Goal: Information Seeking & Learning: Learn about a topic

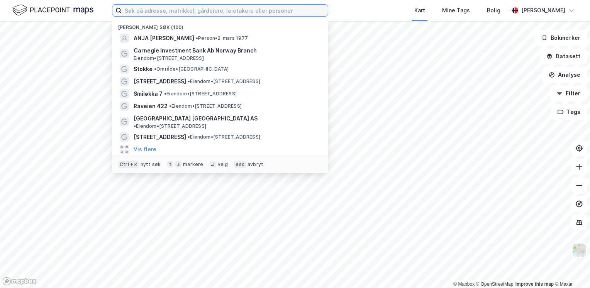
click at [240, 13] on input at bounding box center [225, 11] width 206 height 12
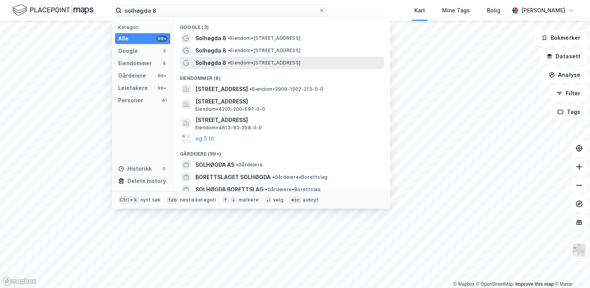
click at [229, 61] on span "•" at bounding box center [229, 63] width 2 height 6
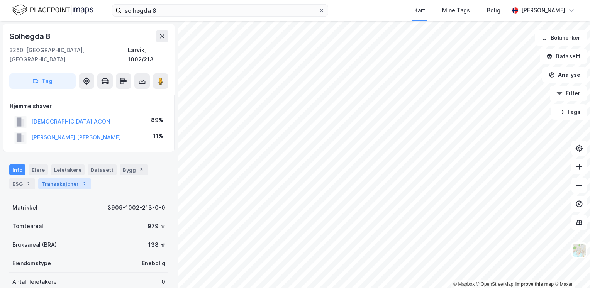
click at [62, 178] on div "Transaksjoner 2" at bounding box center [64, 183] width 53 height 11
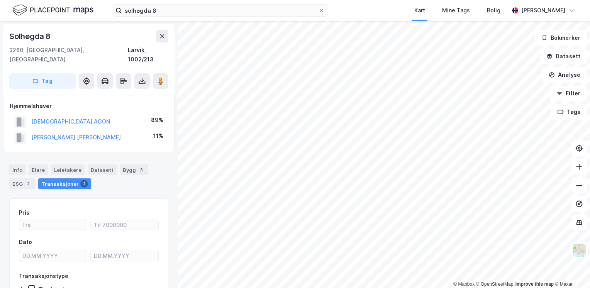
click at [56, 178] on div "Transaksjoner 2" at bounding box center [64, 183] width 53 height 11
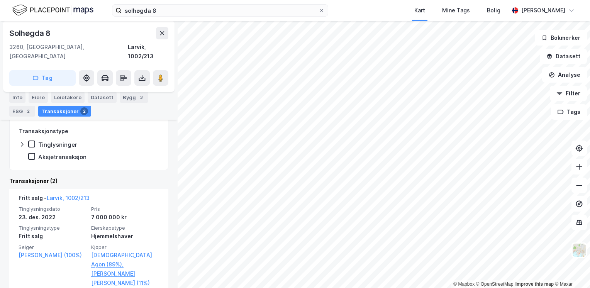
scroll to position [148, 0]
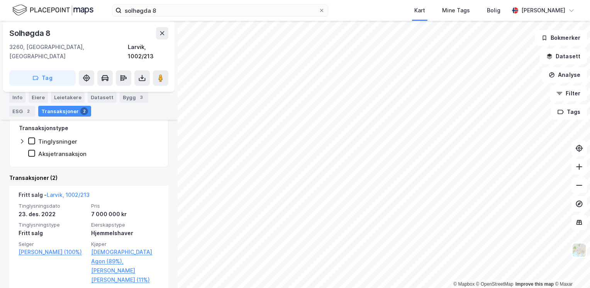
click at [141, 173] on div "Transaksjoner (2)" at bounding box center [88, 177] width 159 height 9
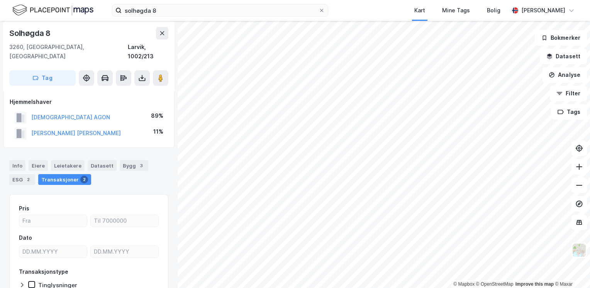
scroll to position [0, 0]
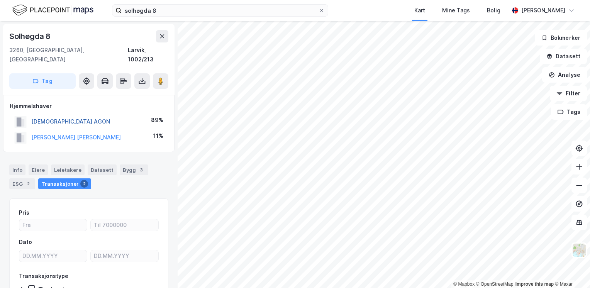
click at [0, 0] on button "[DEMOGRAPHIC_DATA] AGON" at bounding box center [0, 0] width 0 height 0
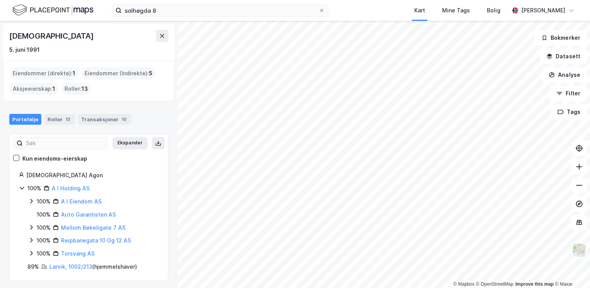
scroll to position [27, 0]
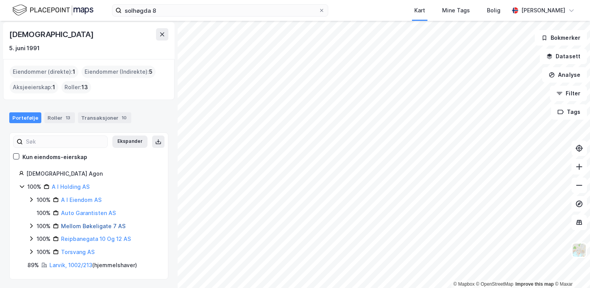
click at [91, 225] on link "Mellom Bøkeligate 7 AS" at bounding box center [93, 226] width 64 height 7
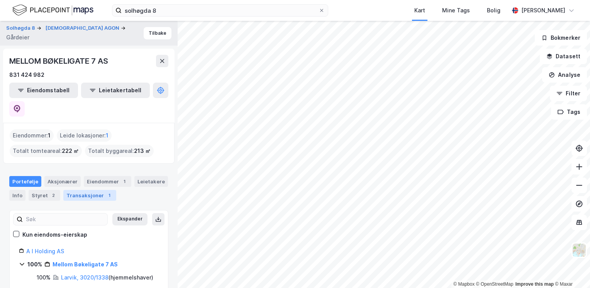
click at [88, 190] on div "Transaksjoner 1" at bounding box center [89, 195] width 53 height 11
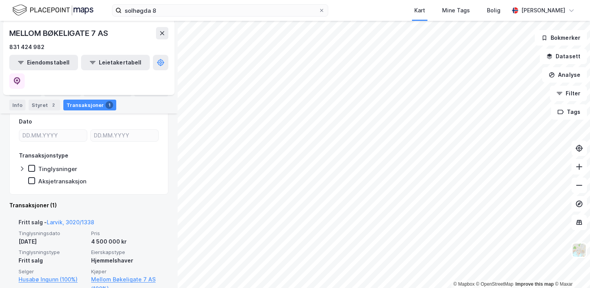
scroll to position [132, 0]
click at [110, 274] on link "Mellom Bøkeligate 7 AS (100%)" at bounding box center [125, 283] width 68 height 19
click at [107, 274] on link "Mellom Bøkeligate 7 AS (100%)" at bounding box center [125, 283] width 68 height 19
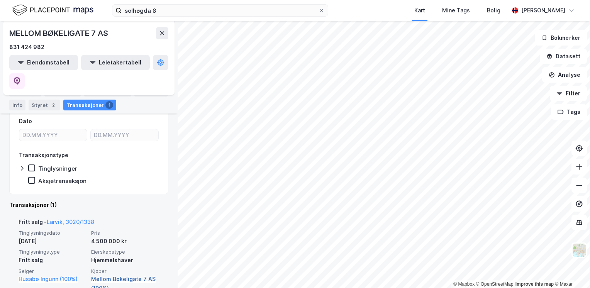
click at [107, 274] on link "Mellom Bøkeligate 7 AS (100%)" at bounding box center [125, 283] width 68 height 19
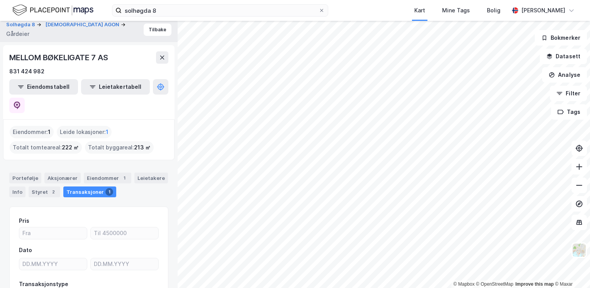
scroll to position [0, 0]
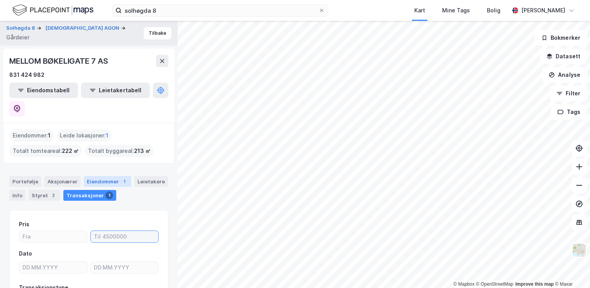
drag, startPoint x: 134, startPoint y: 214, endPoint x: 103, endPoint y: 163, distance: 60.0
click at [103, 176] on div "Eiendommer 1" at bounding box center [107, 181] width 47 height 11
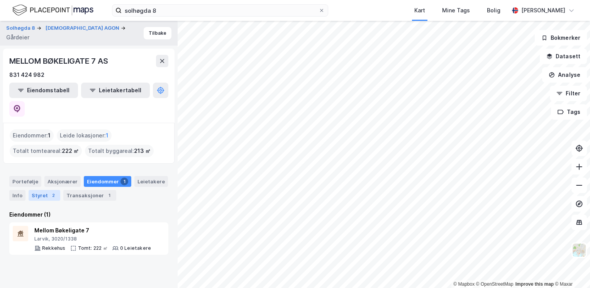
click at [45, 190] on div "Styret 2" at bounding box center [45, 195] width 32 height 11
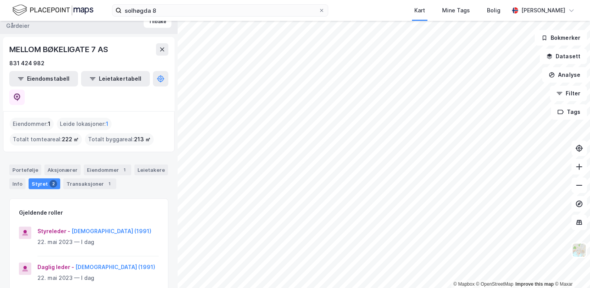
scroll to position [13, 0]
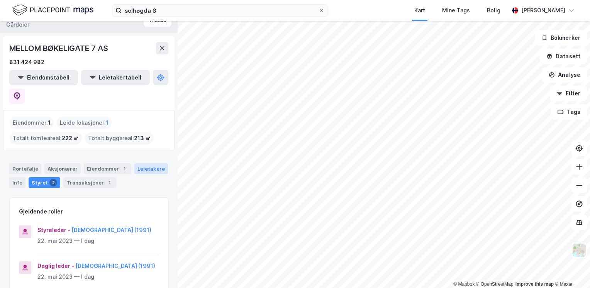
click at [146, 163] on div "Leietakere" at bounding box center [151, 168] width 34 height 11
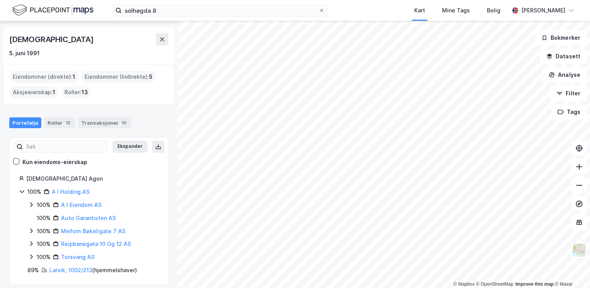
scroll to position [27, 0]
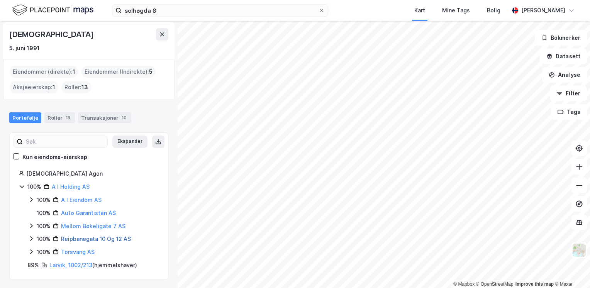
click at [89, 236] on link "Reipbanegata 10 Og 12 AS" at bounding box center [96, 238] width 70 height 7
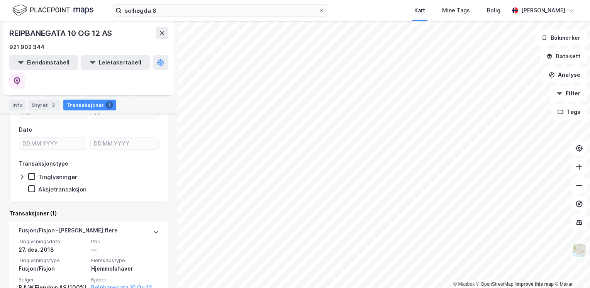
scroll to position [124, 0]
click at [42, 106] on div "Styret 2" at bounding box center [45, 105] width 32 height 11
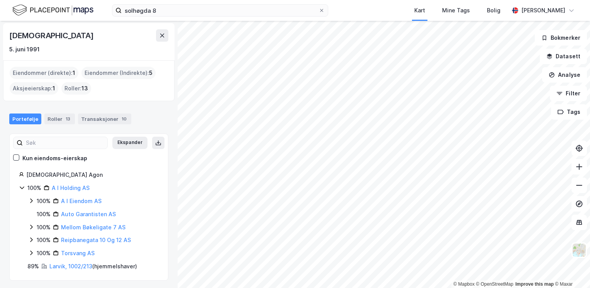
scroll to position [27, 0]
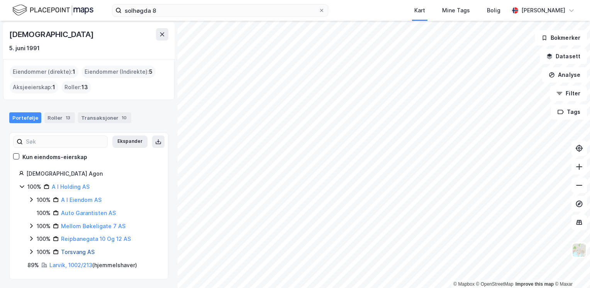
click at [67, 251] on link "Torsvang AS" at bounding box center [78, 252] width 34 height 7
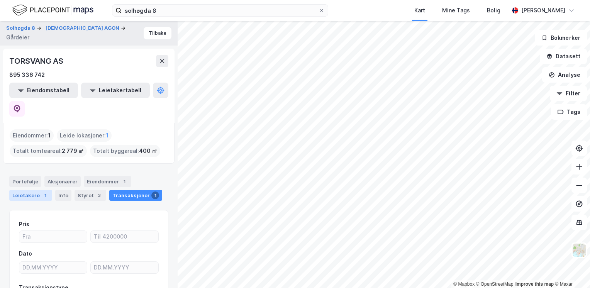
click at [26, 190] on div "Leietakere 1" at bounding box center [30, 195] width 43 height 11
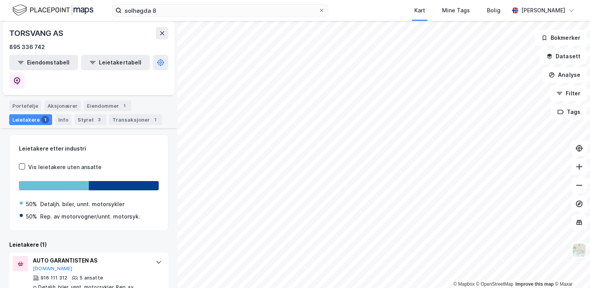
scroll to position [77, 0]
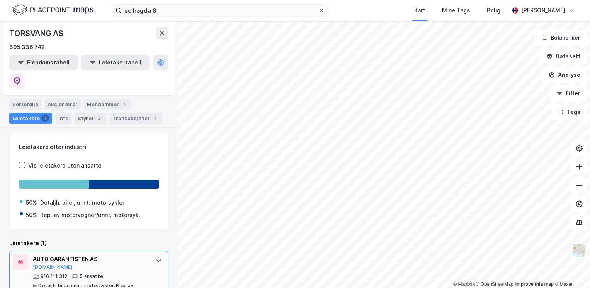
click at [59, 254] on div "AUTO GARANTISTEN AS" at bounding box center [90, 258] width 115 height 9
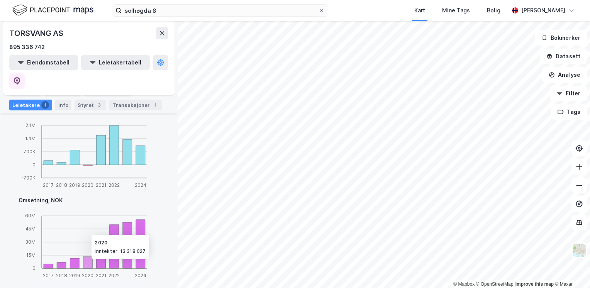
scroll to position [471, 0]
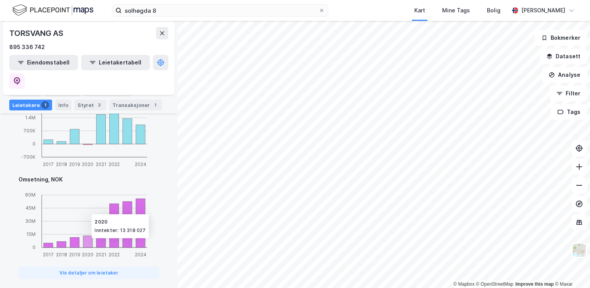
click at [85, 267] on button "Vis detaljer om leietaker" at bounding box center [89, 273] width 141 height 12
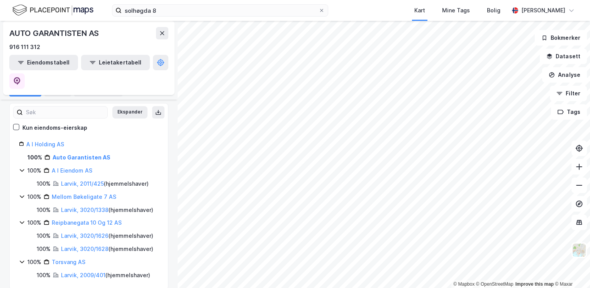
scroll to position [79, 0]
click at [70, 166] on link "A I Eiendom AS" at bounding box center [72, 169] width 41 height 7
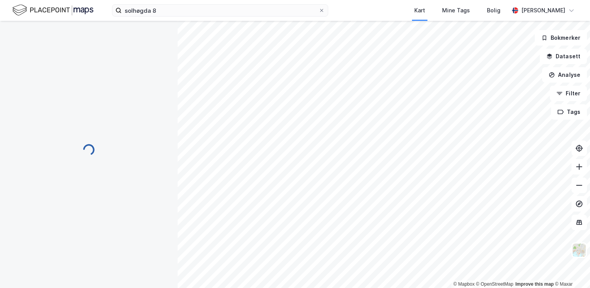
scroll to position [0, 0]
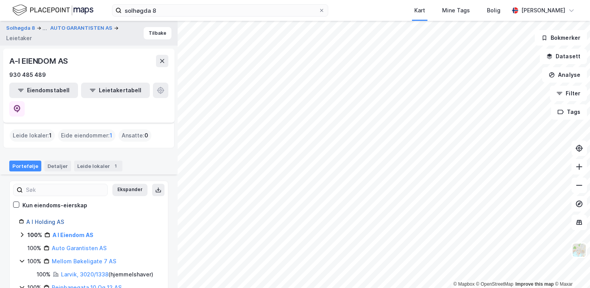
click at [47, 219] on link "A I Holding AS" at bounding box center [45, 222] width 38 height 7
click at [60, 232] on link "A I Eiendom AS" at bounding box center [72, 235] width 41 height 7
click at [75, 245] on link "Larvik, 2011/425" at bounding box center [82, 248] width 43 height 7
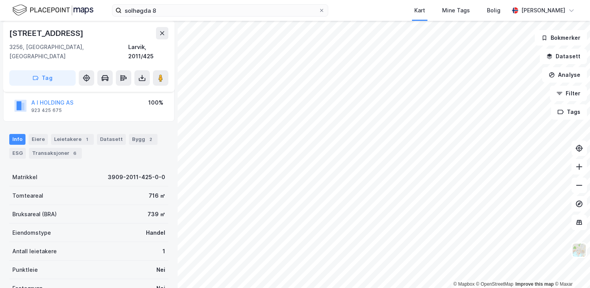
scroll to position [80, 0]
click at [60, 147] on div "Transaksjoner 6" at bounding box center [55, 152] width 53 height 11
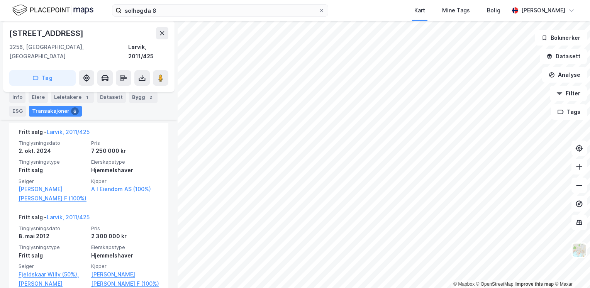
scroll to position [258, 0]
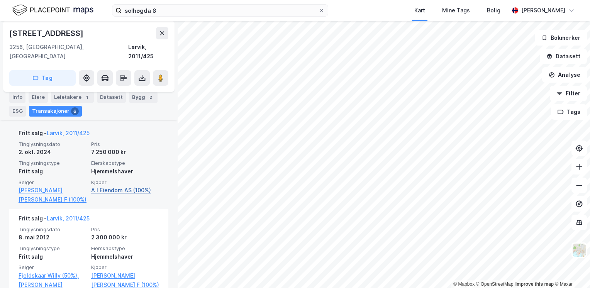
click at [105, 186] on link "A I Eiendom AS (100%)" at bounding box center [125, 190] width 68 height 9
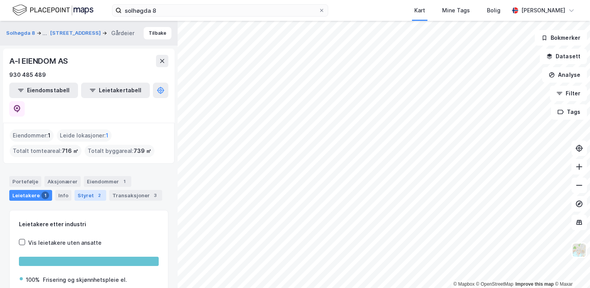
click at [84, 190] on div "Styret 2" at bounding box center [91, 195] width 32 height 11
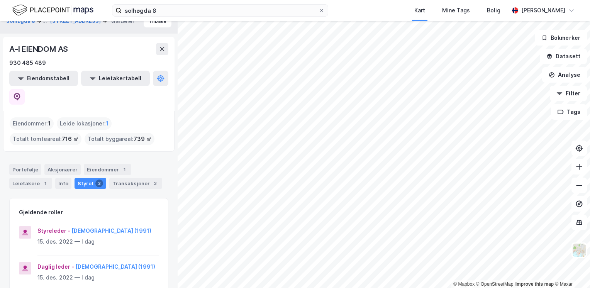
scroll to position [12, 0]
click at [312, 288] on html "solhøgda 8 Kart Mine Tags [PERSON_NAME] [PERSON_NAME] © Mapbox © OpenStreetMap …" at bounding box center [295, 144] width 590 height 288
click at [135, 178] on div "Transaksjoner 3" at bounding box center [135, 183] width 53 height 11
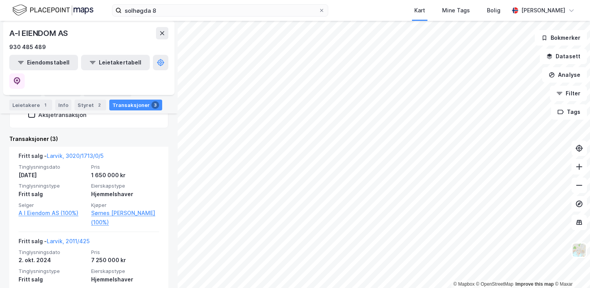
scroll to position [198, 0]
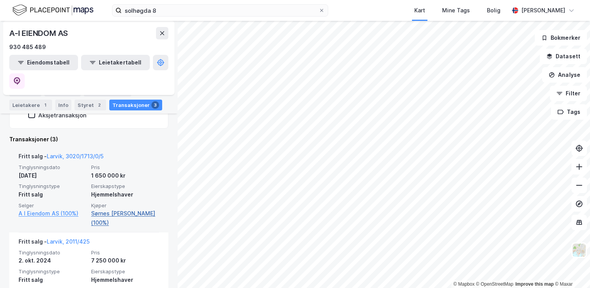
click at [114, 209] on link "Sørnes [PERSON_NAME] (100%)" at bounding box center [125, 218] width 68 height 19
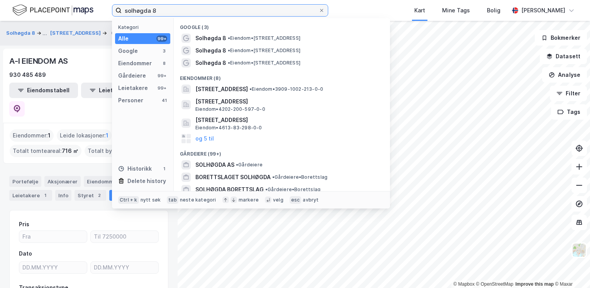
drag, startPoint x: 178, startPoint y: 8, endPoint x: 80, endPoint y: 16, distance: 98.3
click at [80, 15] on div "solhøgda 8 Kategori Alle 99+ Google 3 Eiendommer 8 Gårdeiere 99+ Leietakere 99+…" at bounding box center [295, 10] width 590 height 21
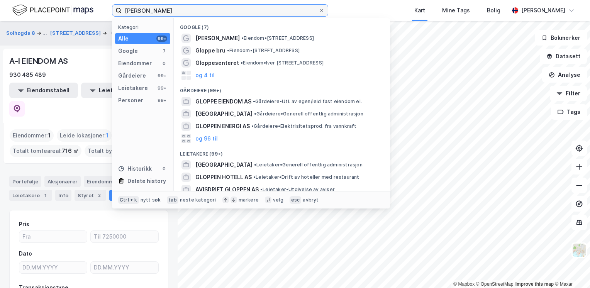
click at [134, 10] on input "[PERSON_NAME]" at bounding box center [220, 11] width 197 height 12
click at [136, 10] on input "[PERSON_NAME]" at bounding box center [220, 11] width 197 height 12
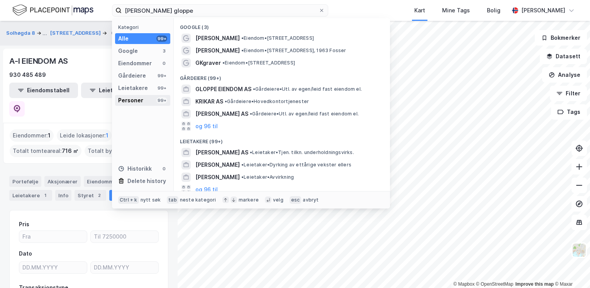
click at [130, 98] on div "Personer" at bounding box center [130, 100] width 25 height 9
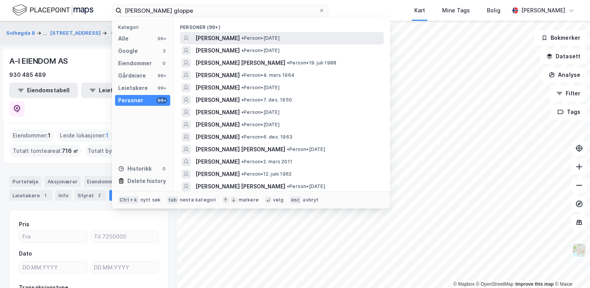
click at [227, 37] on span "[PERSON_NAME]" at bounding box center [217, 38] width 44 height 9
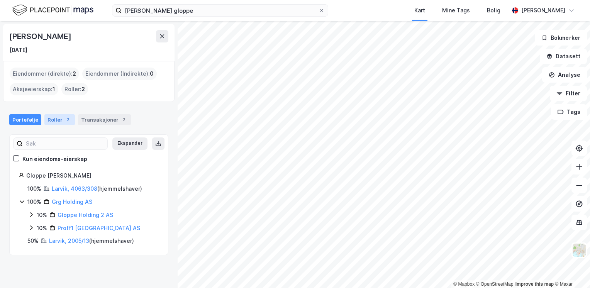
click at [64, 121] on div "2" at bounding box center [68, 120] width 8 height 8
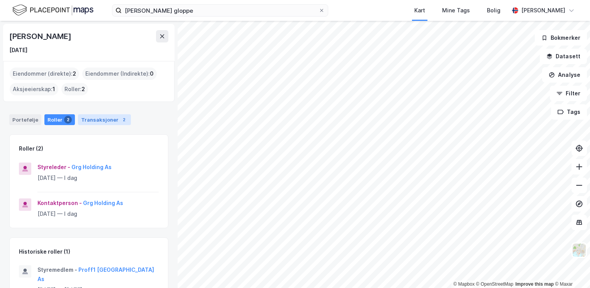
click at [93, 119] on div "Transaksjoner 2" at bounding box center [104, 119] width 53 height 11
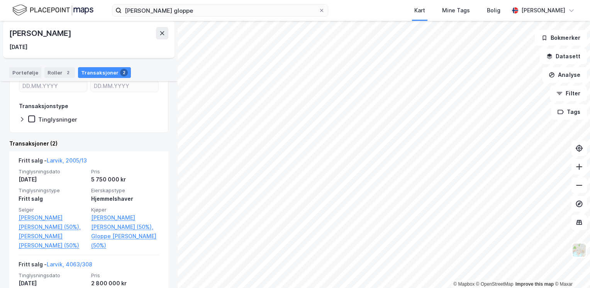
scroll to position [109, 0]
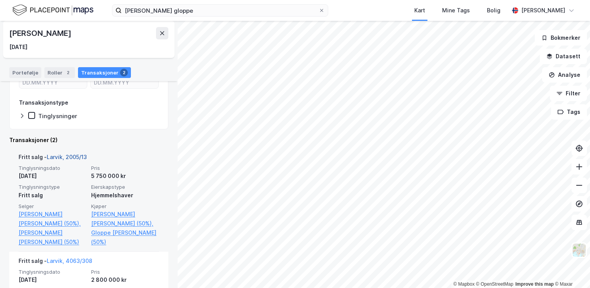
click at [73, 156] on link "Larvik, 2005/13" at bounding box center [67, 157] width 40 height 7
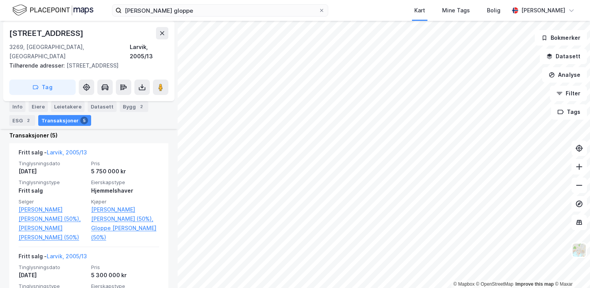
scroll to position [228, 0]
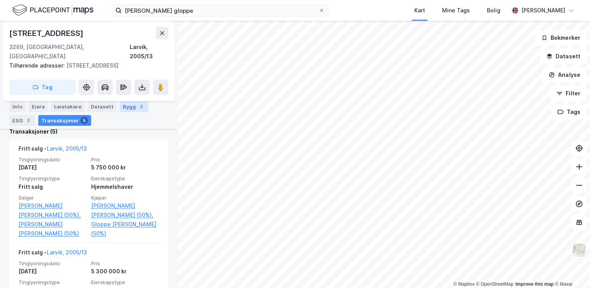
click at [131, 107] on div "Bygg 2" at bounding box center [134, 106] width 29 height 11
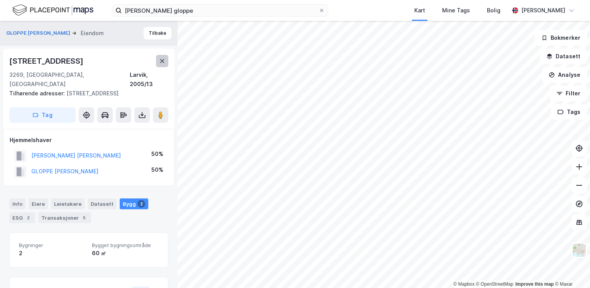
click at [161, 63] on icon at bounding box center [162, 61] width 6 height 6
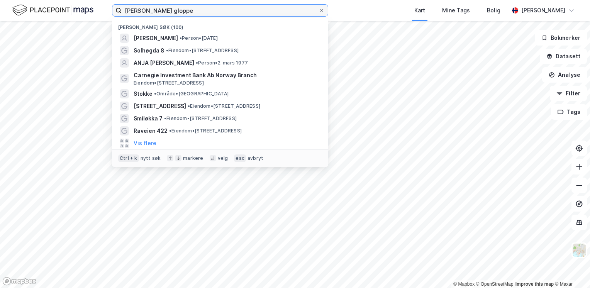
click at [191, 13] on input "[PERSON_NAME] gloppe" at bounding box center [220, 11] width 197 height 12
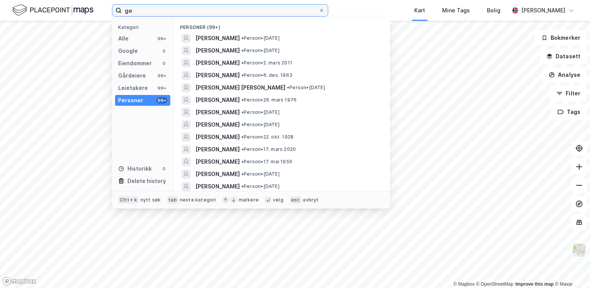
type input "g"
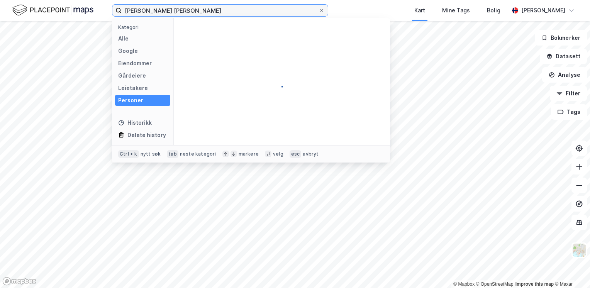
type input "[PERSON_NAME] [PERSON_NAME]"
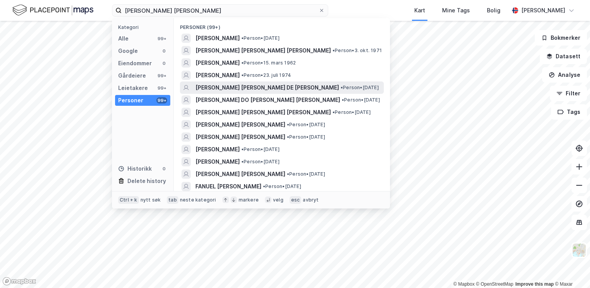
click at [218, 88] on span "[PERSON_NAME] [PERSON_NAME] DE [PERSON_NAME]" at bounding box center [267, 87] width 144 height 9
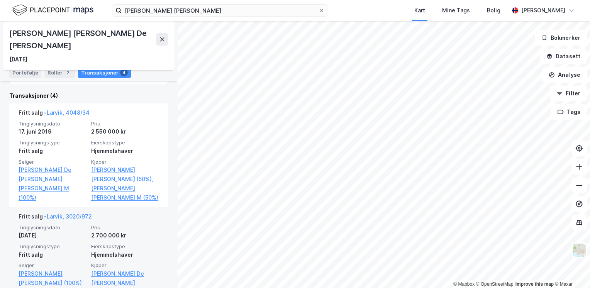
scroll to position [167, 0]
